Goal: Find specific page/section: Find specific page/section

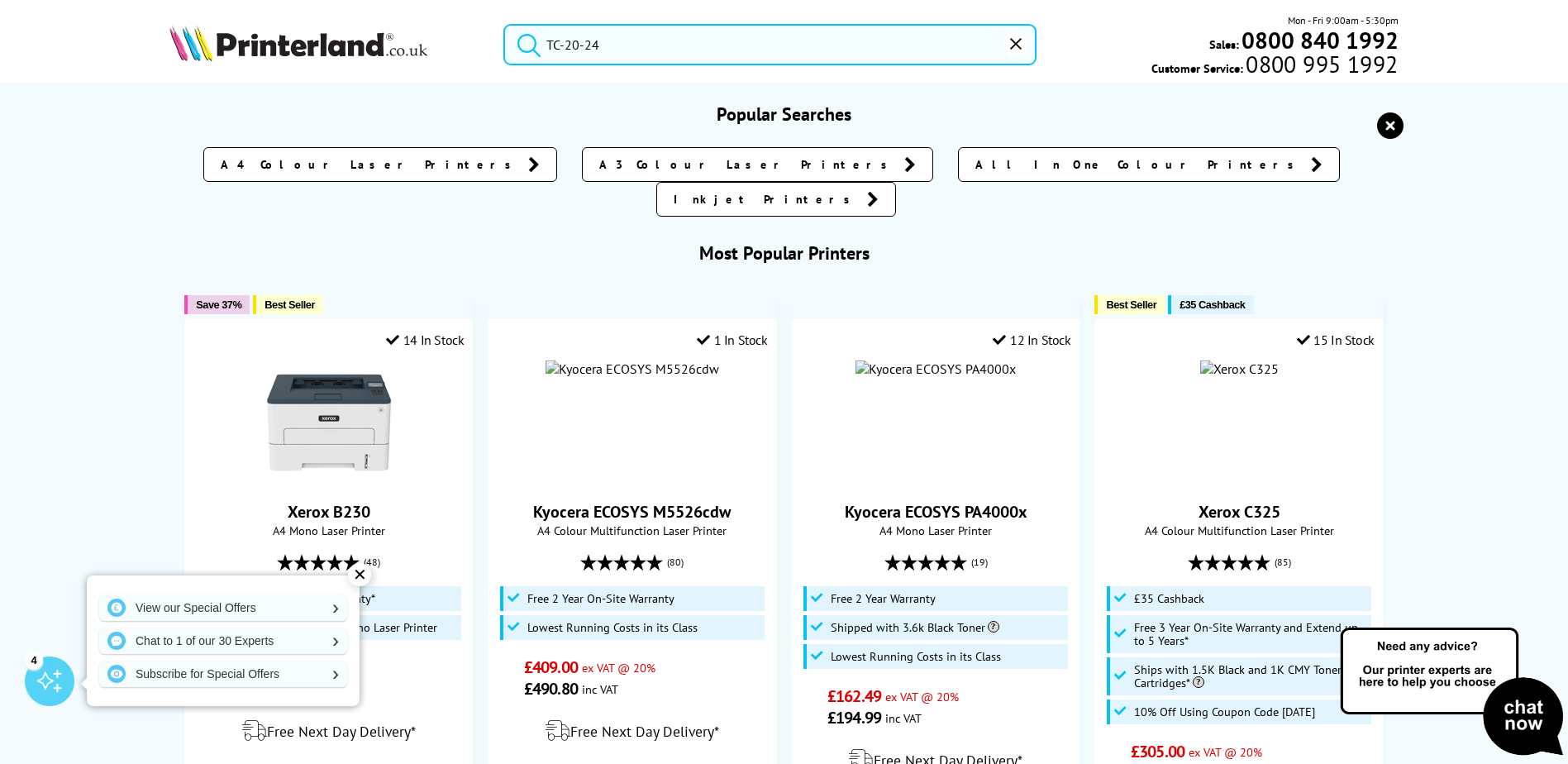
click at [632, 36] on input "TC-20-24" at bounding box center [769, 45] width 533 height 41
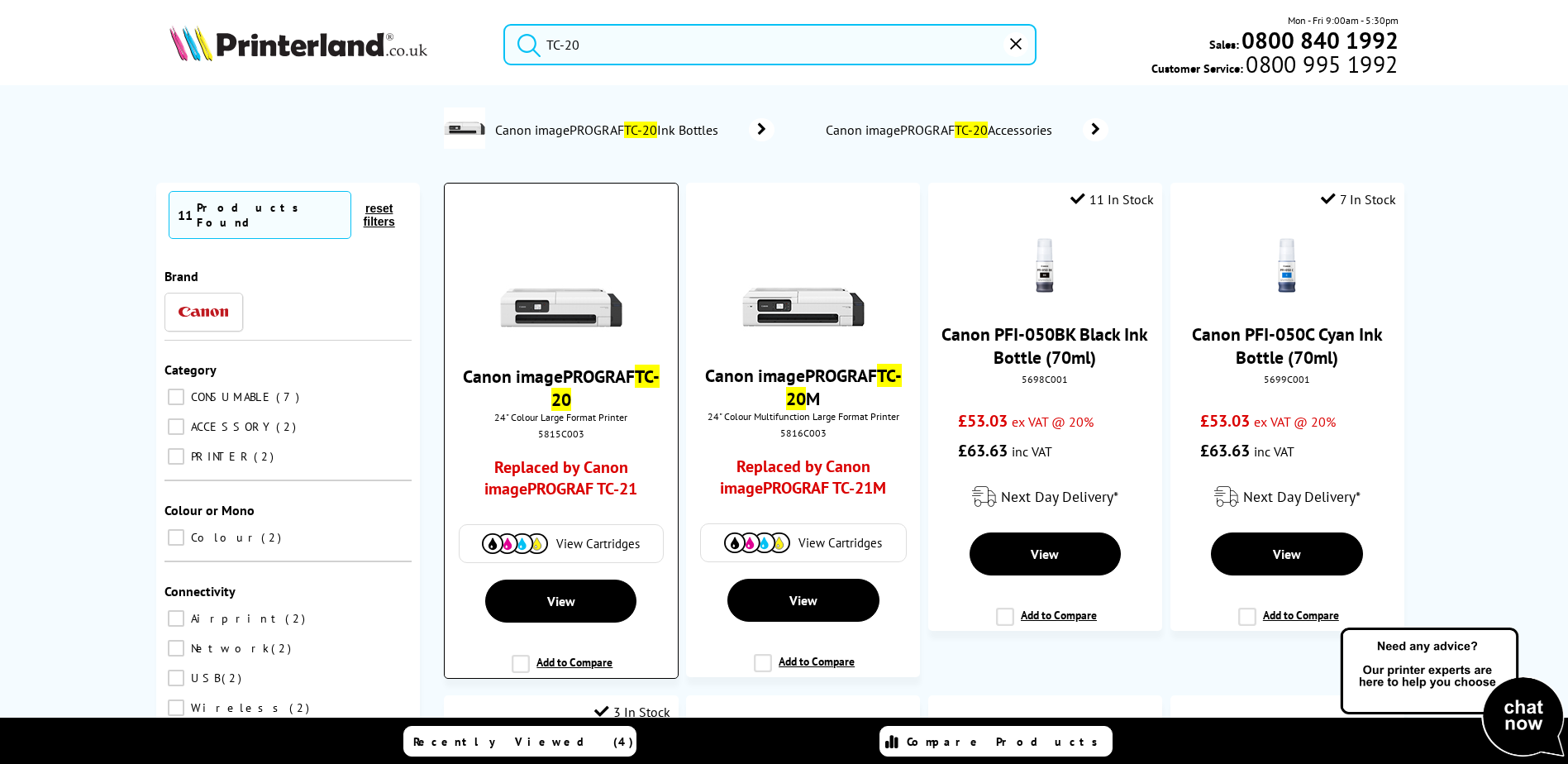
type input "TC-20"
click at [556, 378] on link "Canon imagePROGRAF TC-20" at bounding box center [561, 387] width 197 height 46
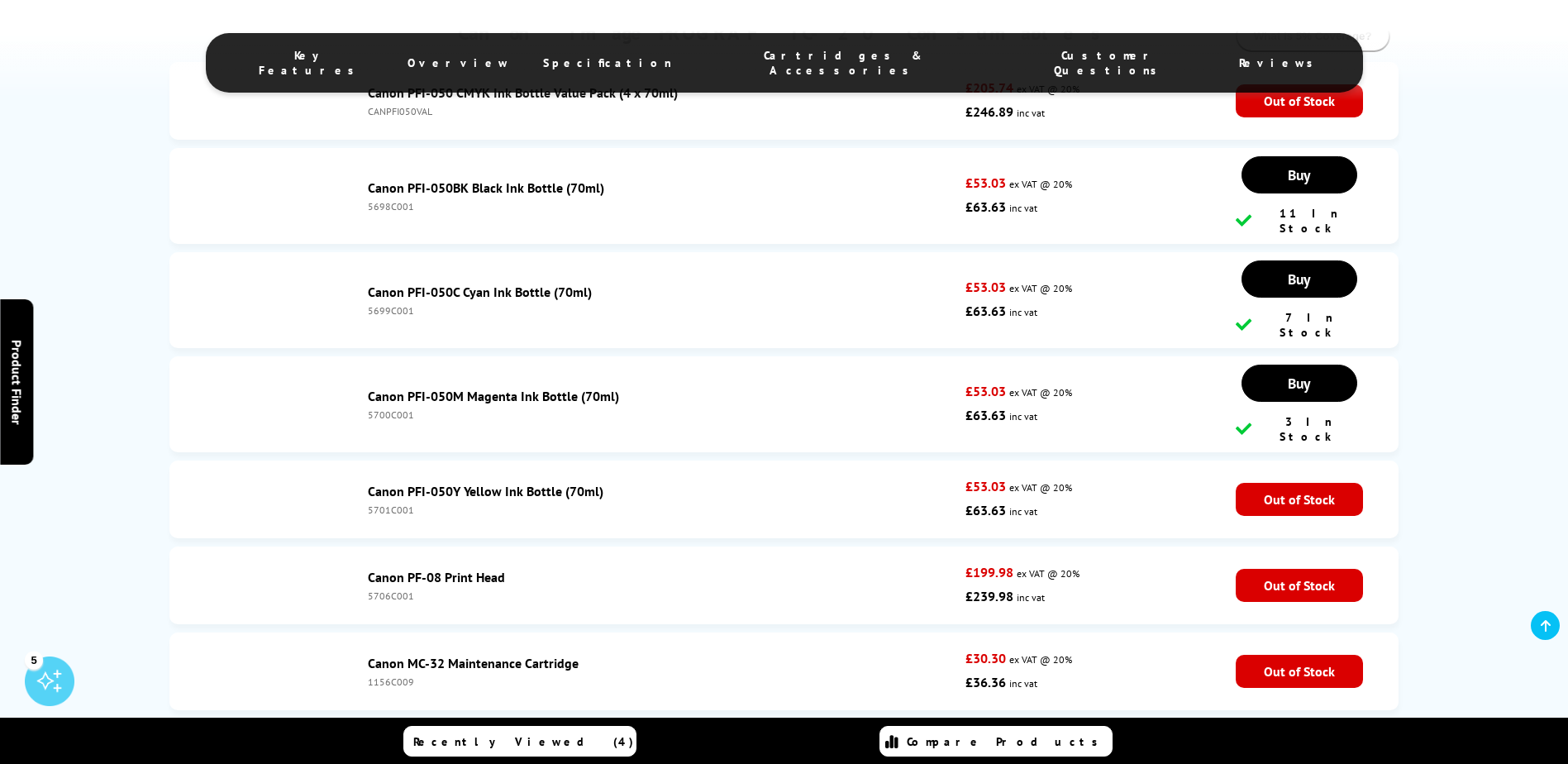
scroll to position [2978, 0]
